Goal: Information Seeking & Learning: Stay updated

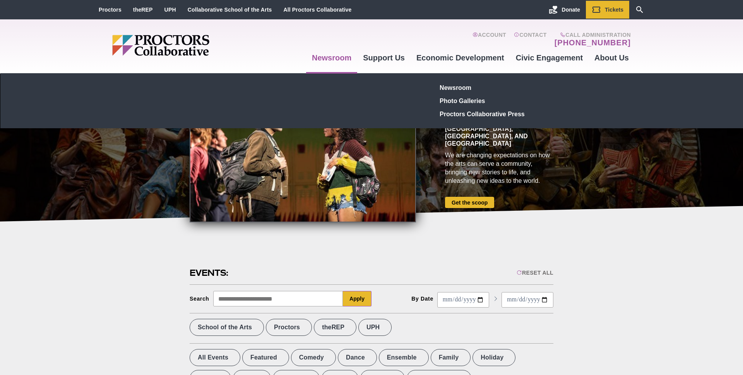
click at [345, 62] on link "Newsroom" at bounding box center [331, 57] width 51 height 21
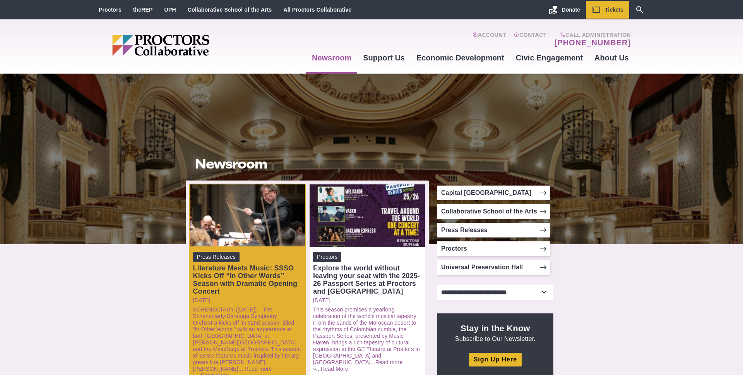
click at [269, 279] on div "Literature Meets Music: SSSO Kicks Off “In Other Words” Season with Dramatic Op…" at bounding box center [247, 279] width 108 height 31
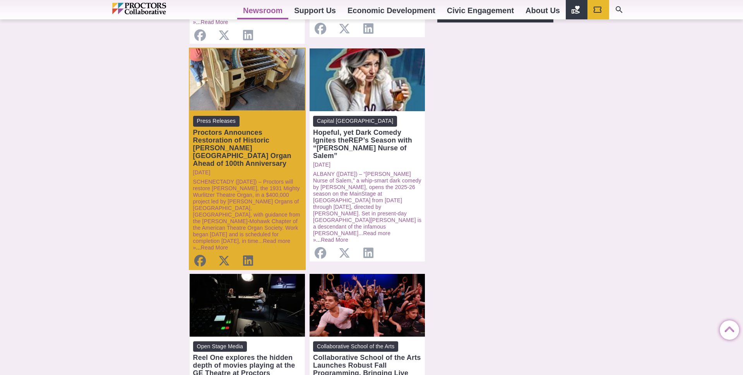
scroll to position [427, 0]
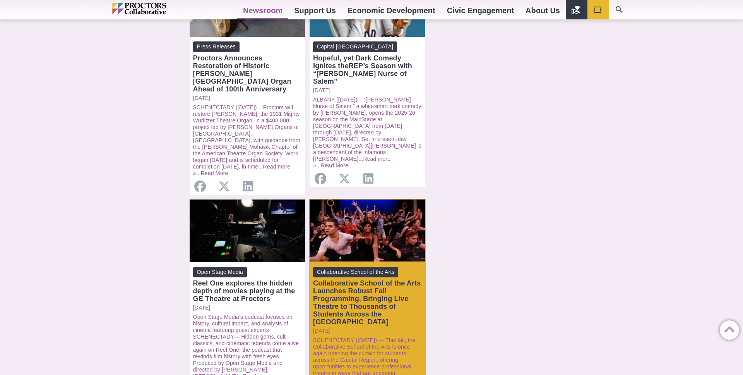
click at [355, 279] on div "Collaborative School of the Arts Launches Robust Fall Programming, Bringing Liv…" at bounding box center [367, 302] width 108 height 46
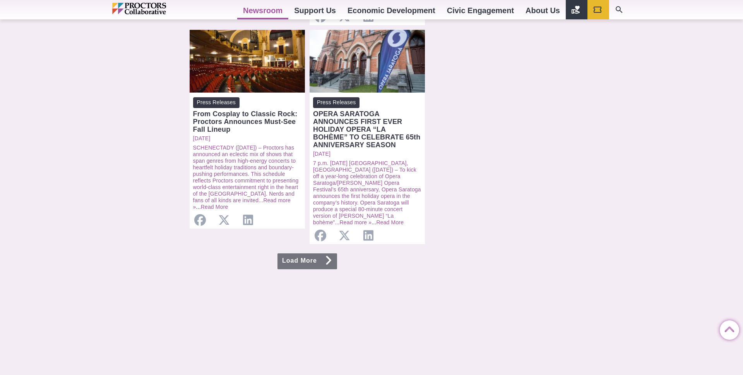
scroll to position [806, 0]
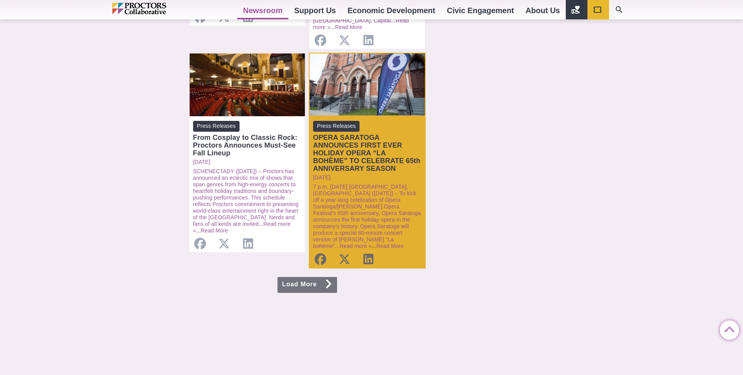
click at [375, 134] on div "OPERA SARATOGA ANNOUNCES FIRST EVER HOLIDAY OPERA “LA BOHÈME” TO CELEBRATE 65th…" at bounding box center [367, 153] width 108 height 39
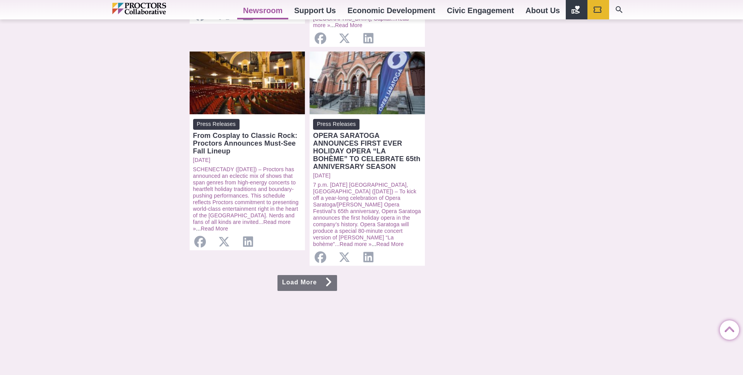
click at [302, 275] on link "Load More" at bounding box center [307, 283] width 60 height 16
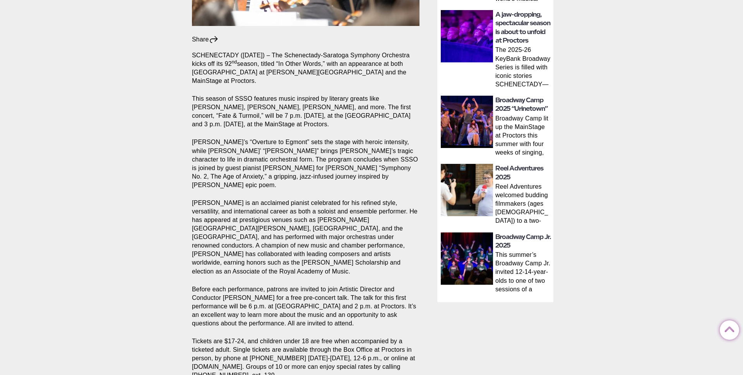
scroll to position [438, 0]
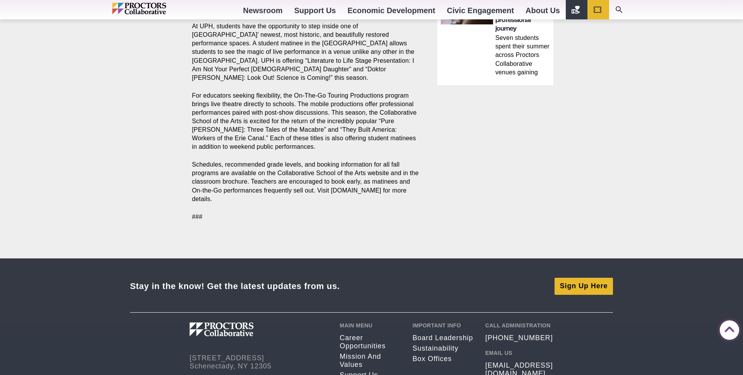
scroll to position [667, 0]
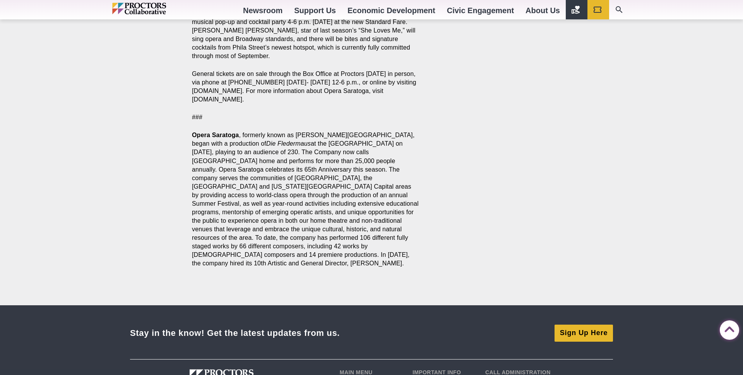
scroll to position [665, 0]
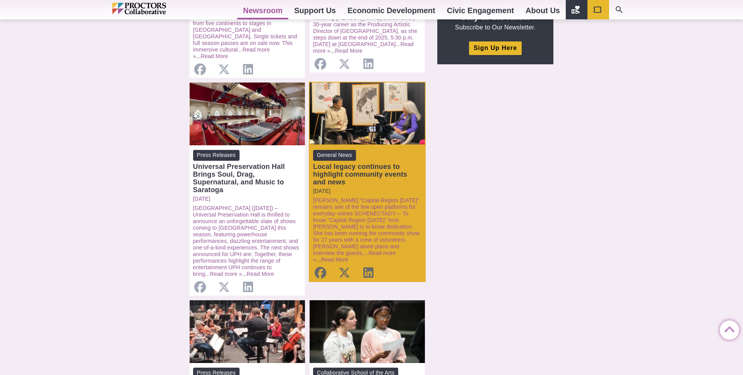
scroll to position [337, 0]
